Goal: Information Seeking & Learning: Learn about a topic

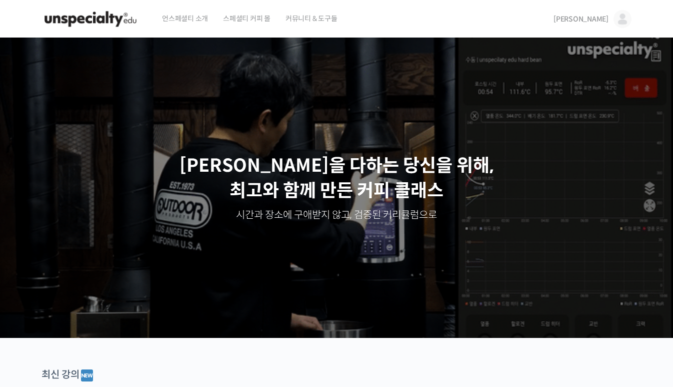
click at [600, 22] on span "[PERSON_NAME]" at bounding box center [581, 19] width 55 height 9
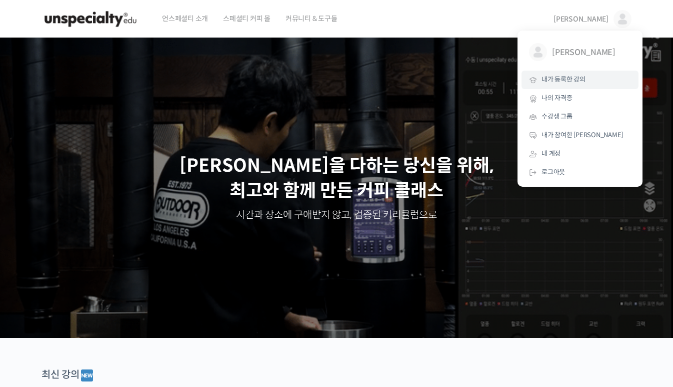
click at [575, 78] on span "내가 등록한 강의" at bounding box center [564, 79] width 44 height 9
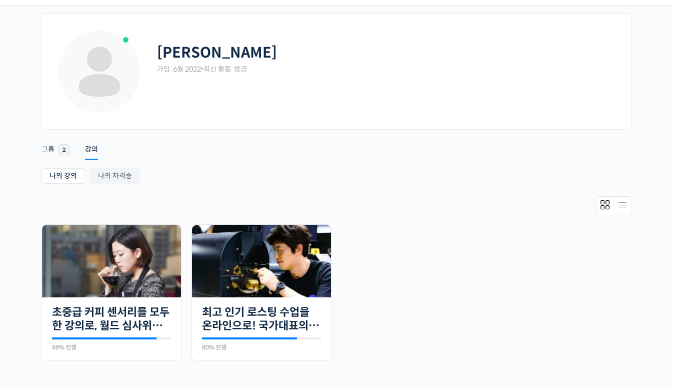
scroll to position [50, 0]
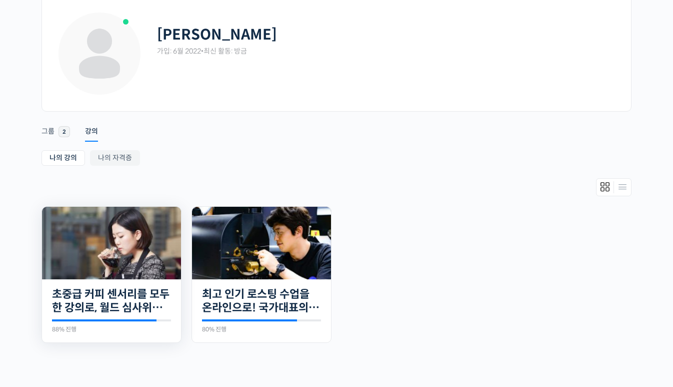
click at [112, 248] on img at bounding box center [111, 243] width 139 height 73
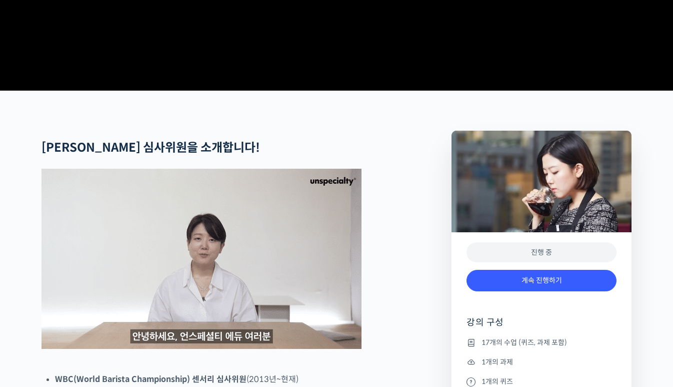
scroll to position [350, 0]
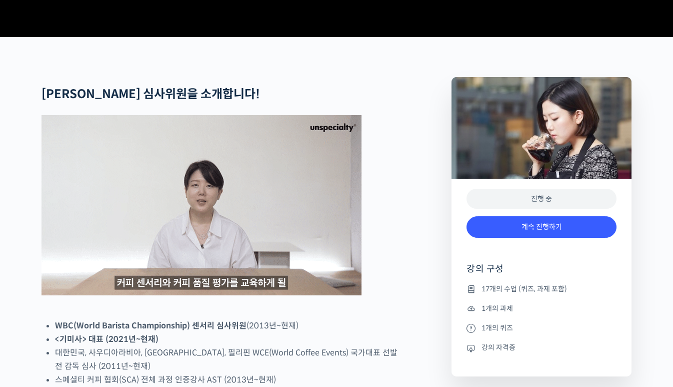
click at [561, 179] on img at bounding box center [542, 128] width 180 height 102
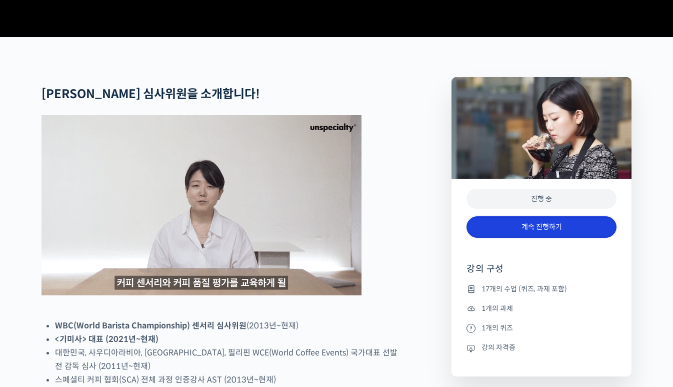
click at [559, 238] on link "계속 진행하기" at bounding box center [542, 227] width 150 height 22
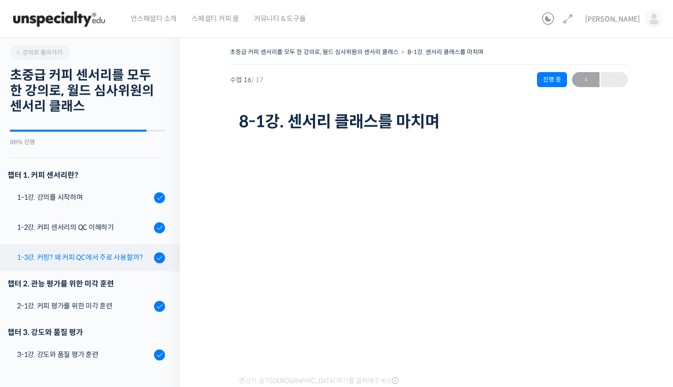
click at [103, 255] on div "1-3강. 커핑? 왜 커피 QC에서 주로 사용할까?" at bounding box center [84, 257] width 134 height 11
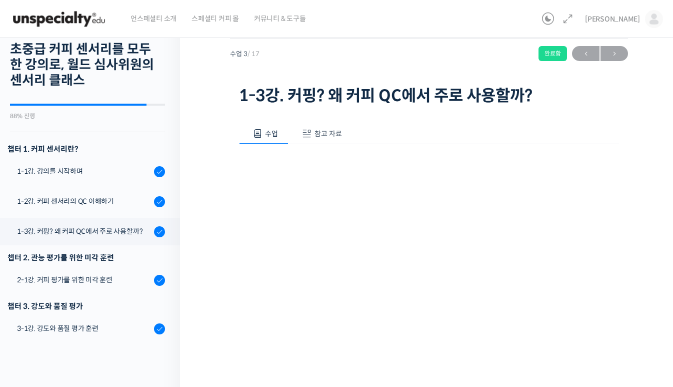
scroll to position [150, 0]
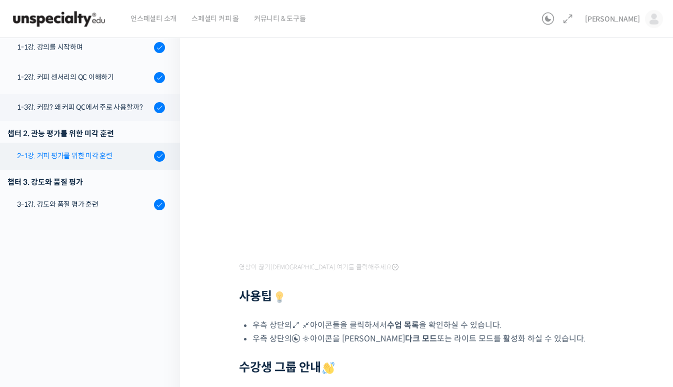
click at [102, 152] on div "2-1강. 커피 평가를 위한 미각 훈련" at bounding box center [84, 155] width 134 height 11
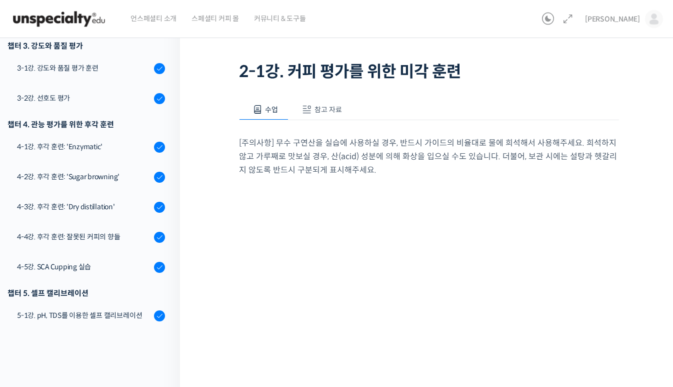
scroll to position [150, 0]
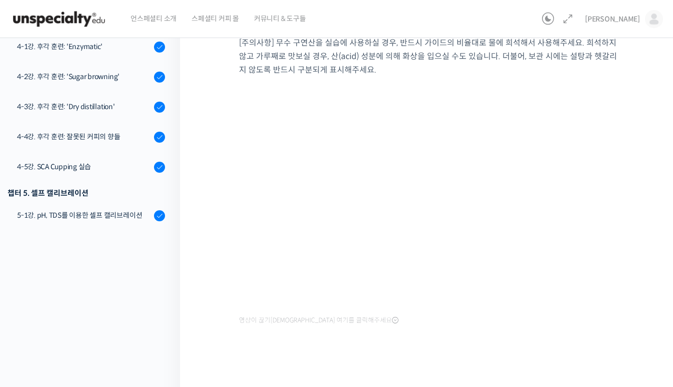
click at [210, 107] on div "초중급 커피 센서리를 모두 한 강의로, 월드 심사위원의 센서리 클래스 2-1강. 커피 평가를 위한 미각 훈련 완료함 수업 4 / 17 완료함 …" at bounding box center [429, 137] width 498 height 514
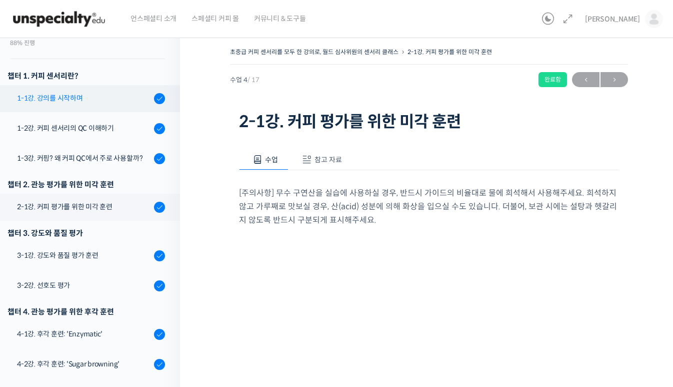
scroll to position [100, 0]
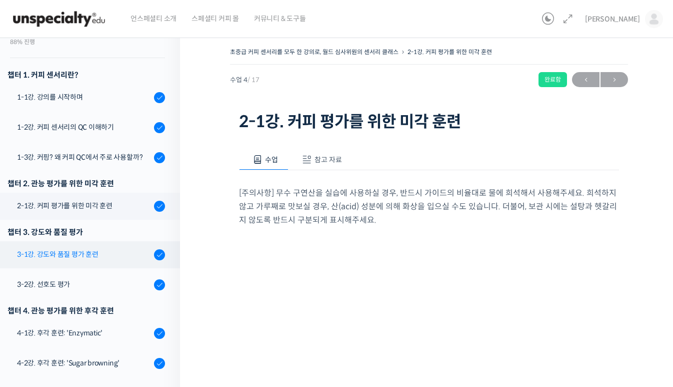
click at [100, 250] on div "3-1강. 강도와 품질 평가 훈련" at bounding box center [84, 254] width 134 height 11
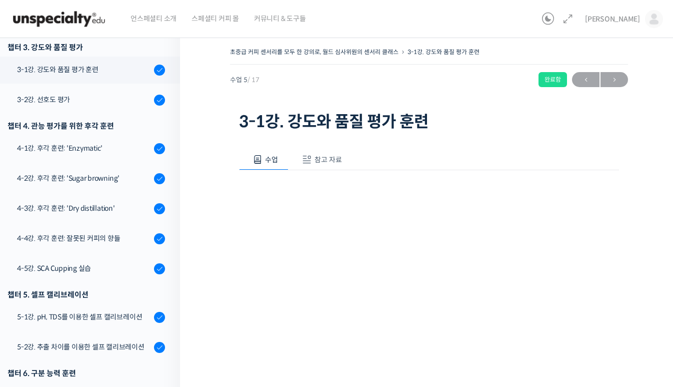
scroll to position [100, 0]
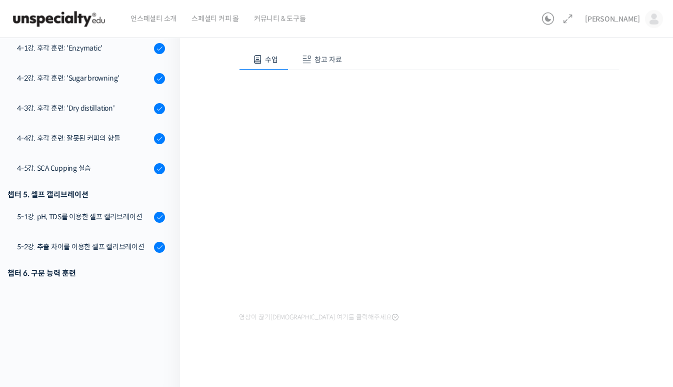
click at [467, 348] on div "수업 참고 자료 영상이 끊기[DEMOGRAPHIC_DATA]를 클릭해주세요 PPT 수업 자료 (클릭하시면 새 창에서 열립니다)" at bounding box center [429, 202] width 380 height 336
drag, startPoint x: 223, startPoint y: 342, endPoint x: 218, endPoint y: 344, distance: 5.2
click at [223, 342] on div "초중급 커피 센서리를 모두 한 강의로, 월드 심사위원의 센서리 클래스 3-1강. 강도와 품질 평가 훈련 완료함 수업 5 / 17 완료함 ← 이…" at bounding box center [429, 160] width 498 height 461
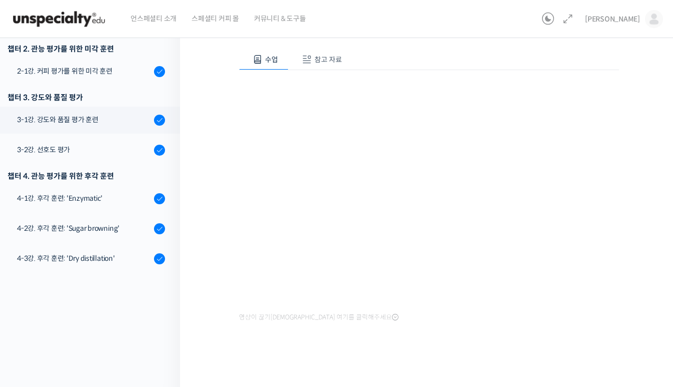
click at [481, 341] on div "수업 참고 자료 영상이 끊기신다면 여기를 클릭해주세요 PPT 수업 자료 (클릭하시면 새 창에서 열립니다)" at bounding box center [429, 202] width 380 height 336
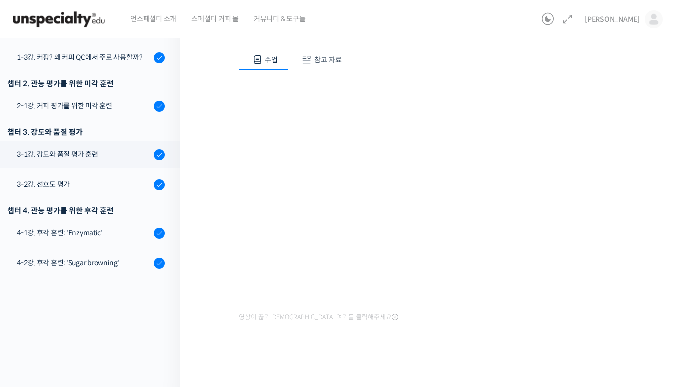
click at [360, 78] on div "영상이 끊기[DEMOGRAPHIC_DATA] 여기를 클릭해주세요" at bounding box center [429, 197] width 380 height 255
click at [95, 184] on div "3-2강. 선호도 평가" at bounding box center [84, 184] width 134 height 11
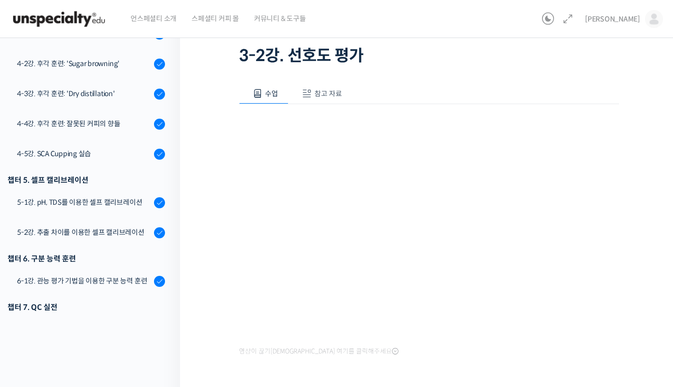
scroll to position [100, 0]
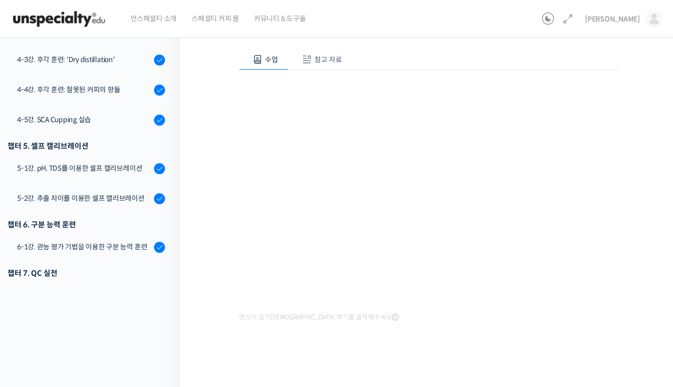
click at [399, 322] on div "영상이 끊기[DEMOGRAPHIC_DATA] 여기를 클릭해주세요" at bounding box center [429, 197] width 380 height 255
click at [215, 97] on div "초중급 커피 센서리를 모두 한 강의로, 월드 심사위원의 센서리 클래스 3-2강. 선호도 평가 완료함 수업 6 / 17 완료함 ← 이전 다음 →…" at bounding box center [429, 160] width 498 height 461
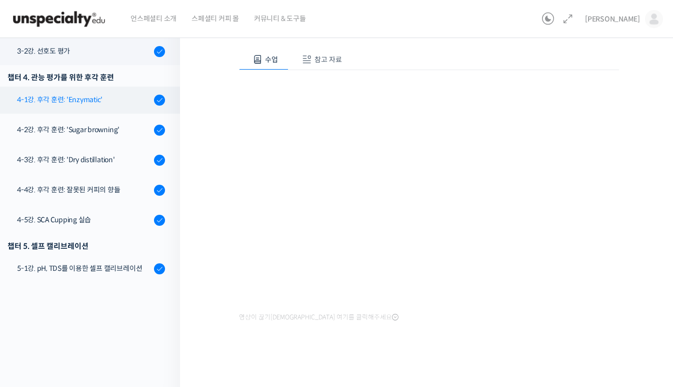
click at [105, 108] on link "4-1강. 후각 훈련: 'Enzymatic'" at bounding box center [87, 100] width 185 height 27
click at [94, 108] on link "4-1강. 후각 훈련: 'Enzymatic'" at bounding box center [87, 100] width 185 height 27
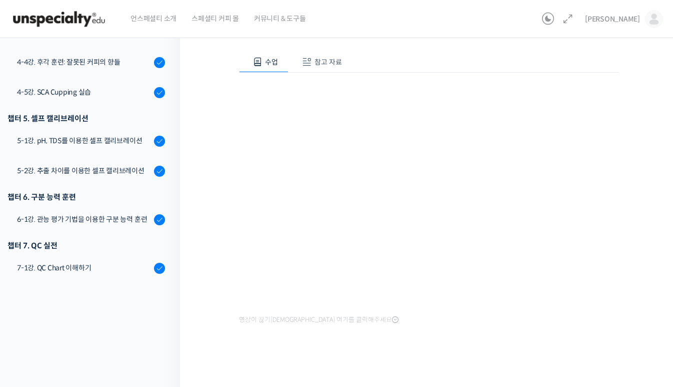
scroll to position [100, 0]
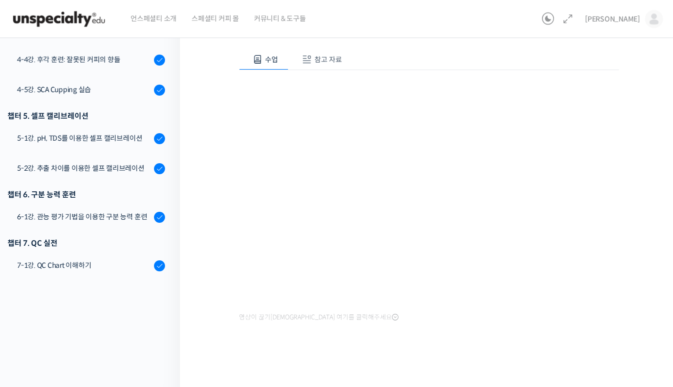
click at [456, 337] on div "수업 참고 자료 영상이 끊기[DEMOGRAPHIC_DATA]를 클릭해주세요 PPT 수업 자료 (클릭하시면 새 창에서 열립니다) 실습에 사용된 …" at bounding box center [429, 202] width 380 height 336
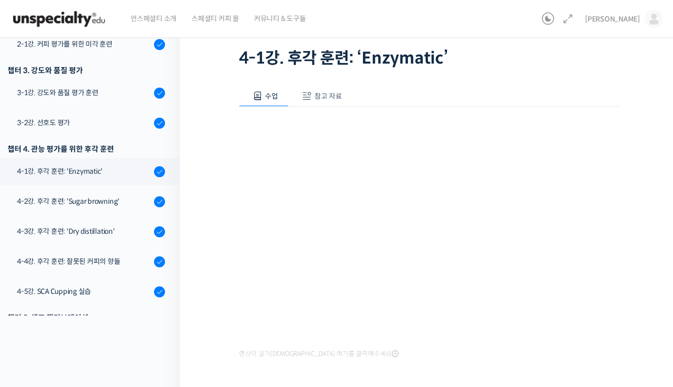
scroll to position [104, 0]
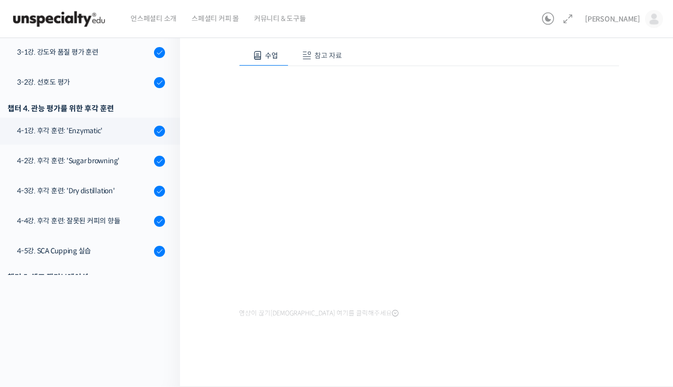
click at [409, 329] on div "수업 참고 자료 영상이 끊기신다면 여기를 클릭해주세요 PPT 수업 자료 (클릭하시면 새 창에서 열립니다) 실습에 사용된 "르네 뒤 카페" 아로…" at bounding box center [429, 198] width 380 height 336
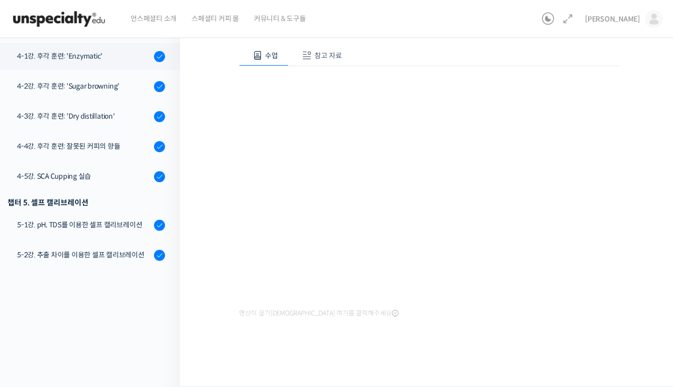
scroll to position [298, 0]
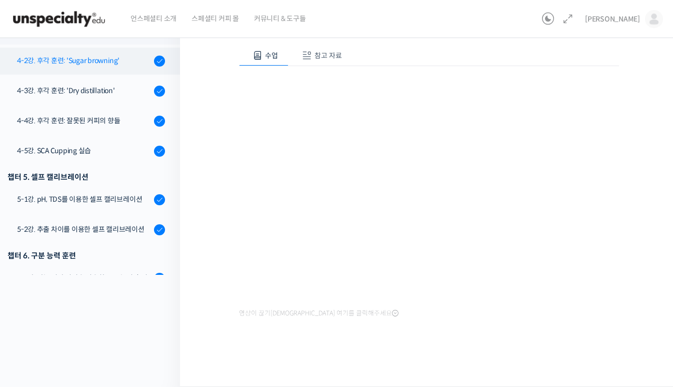
click at [103, 60] on div "4-2강. 후각 훈련: 'Sugar browning'" at bounding box center [84, 60] width 134 height 11
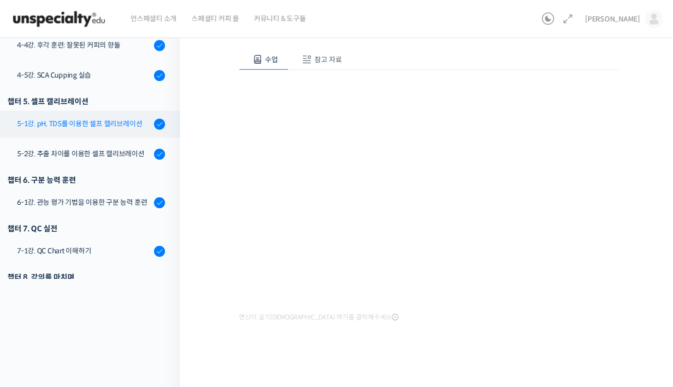
scroll to position [312, 0]
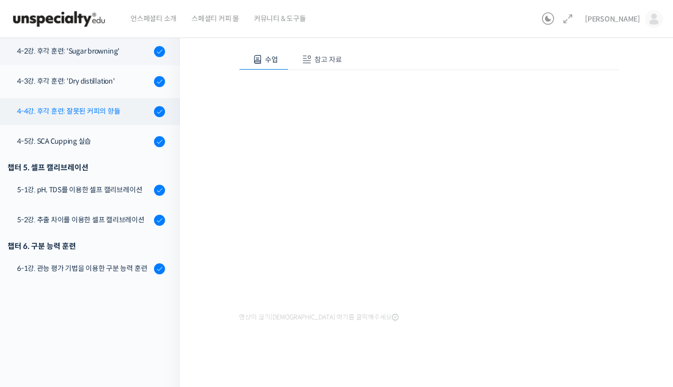
click at [107, 121] on link "4-4강. 후각 훈련: 잘못된 커피의 향들" at bounding box center [87, 111] width 185 height 27
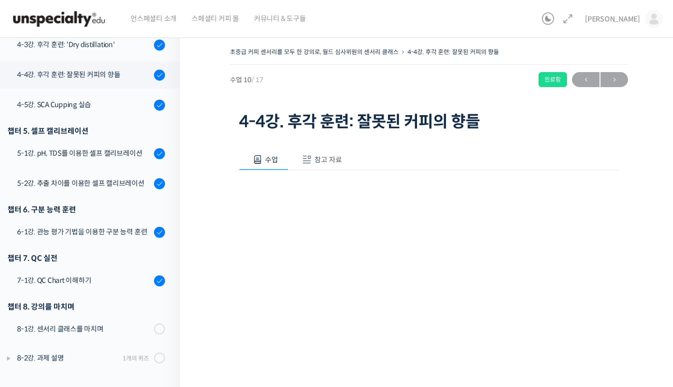
scroll to position [100, 0]
